Goal: Task Accomplishment & Management: Manage account settings

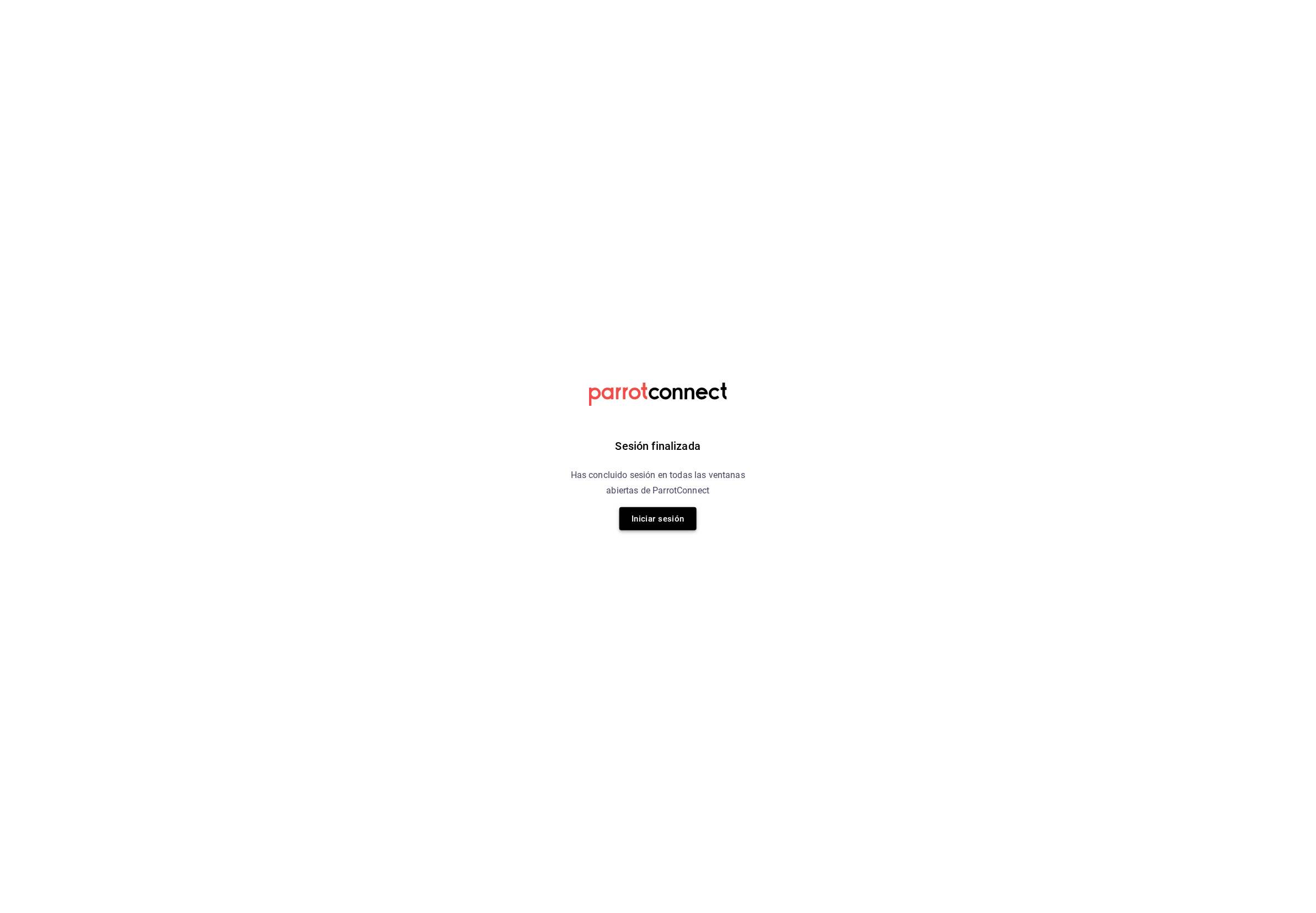
click at [658, 514] on button "Iniciar sesión" at bounding box center [658, 518] width 77 height 23
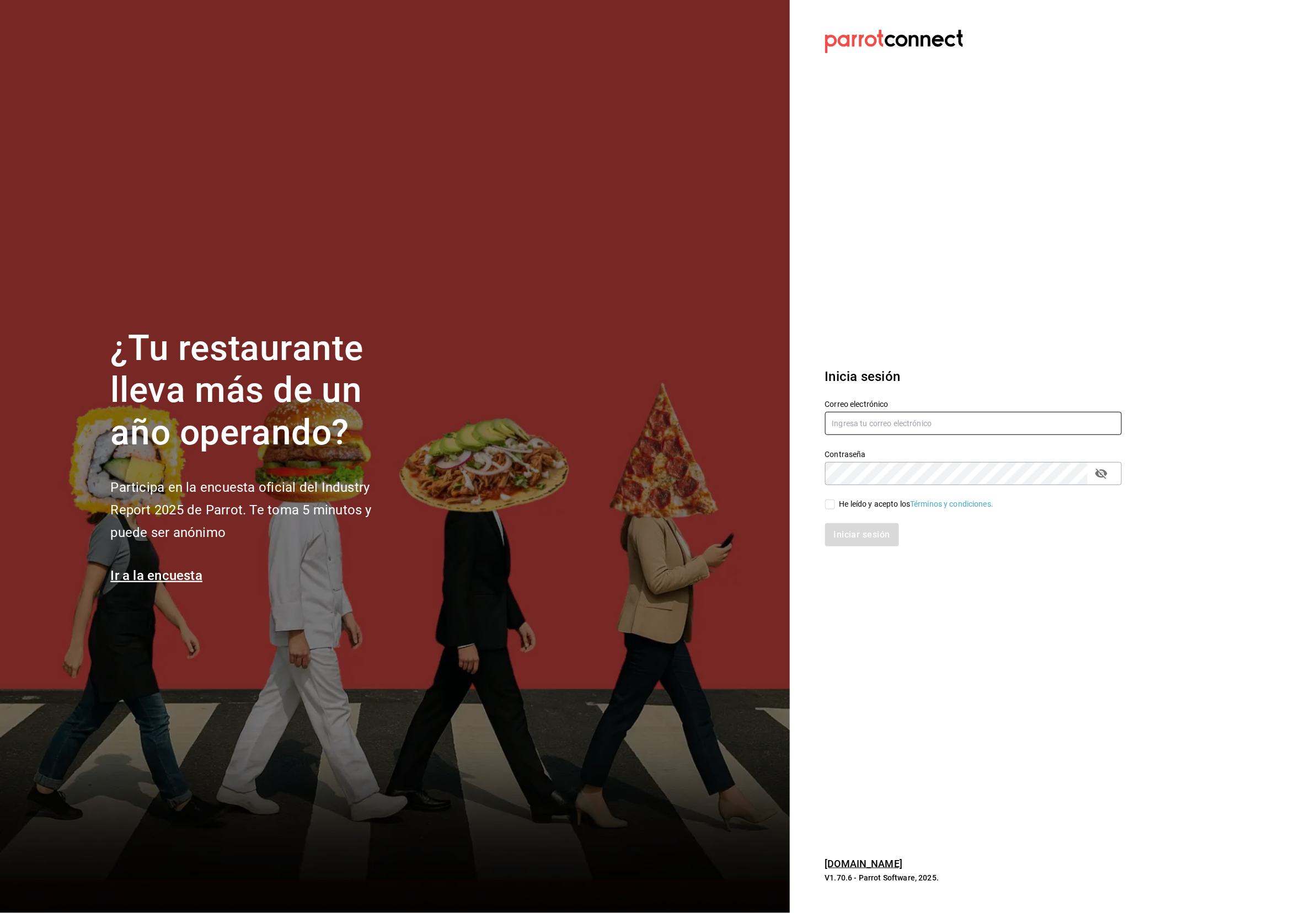
type input "[EMAIL_ADDRESS][DOMAIN_NAME]"
click at [828, 501] on input "He leído y acepto los Términos y condiciones." at bounding box center [830, 504] width 10 height 10
checkbox input "true"
click at [861, 529] on button "Iniciar sesión" at bounding box center [862, 535] width 74 height 23
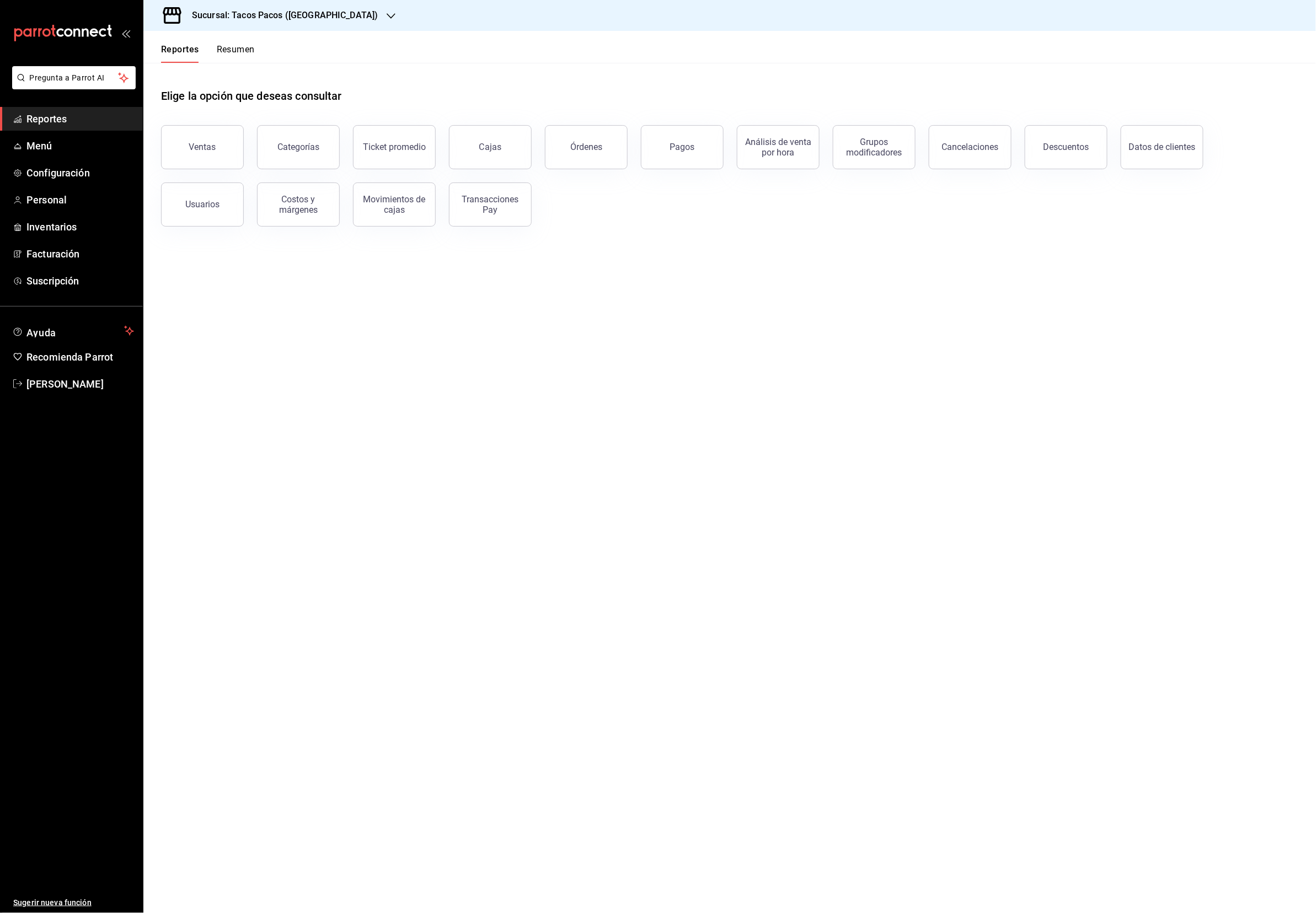
click at [289, 16] on h3 "Sucursal: Tacos Pacos ([GEOGRAPHIC_DATA])" at bounding box center [281, 15] width 195 height 13
click at [248, 70] on span "Tacos Pacos (bartolomeo)" at bounding box center [208, 73] width 112 height 12
